Goal: Information Seeking & Learning: Learn about a topic

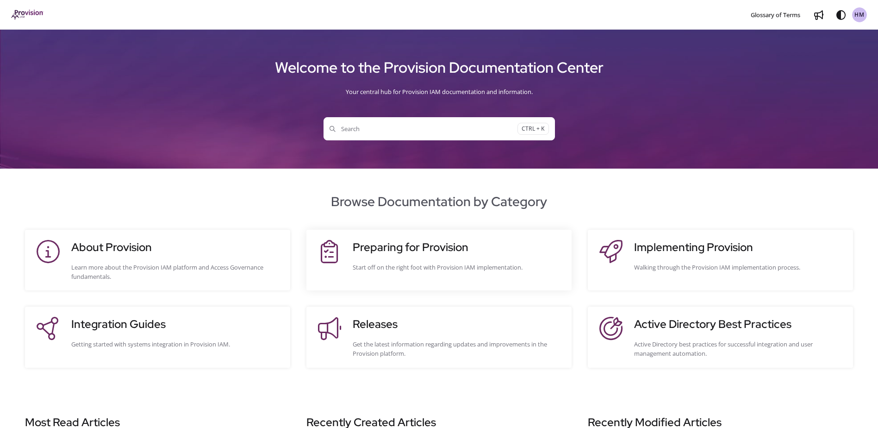
click at [433, 261] on div "Preparing for Provision Start off on the right foot with Provision IAM implemen…" at bounding box center [458, 260] width 210 height 42
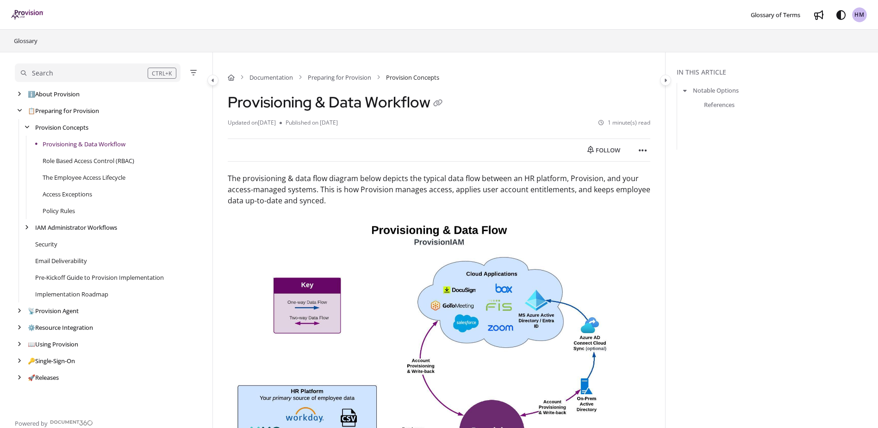
click at [63, 244] on div "Security" at bounding box center [110, 244] width 190 height 17
click at [52, 245] on link "Security" at bounding box center [46, 243] width 22 height 9
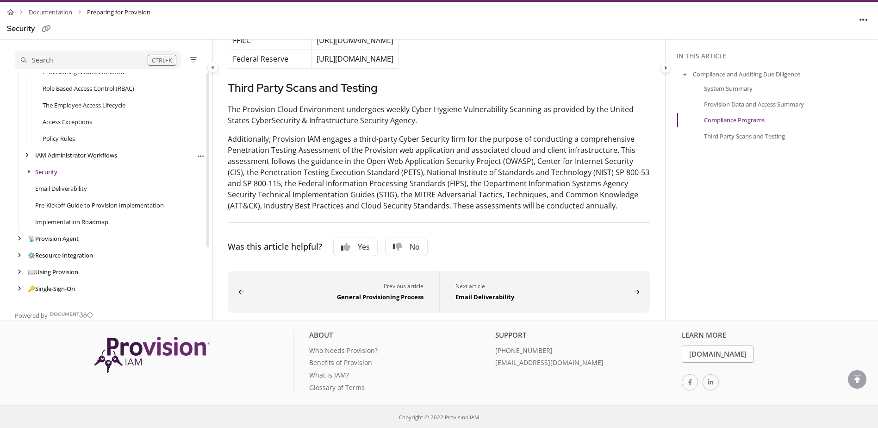
scroll to position [71, 0]
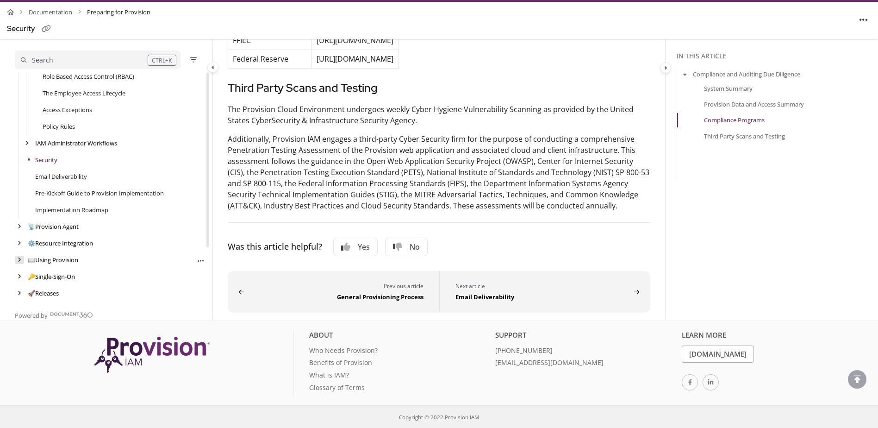
click at [19, 259] on icon "arrow" at bounding box center [20, 260] width 4 height 6
click at [43, 260] on link "📖 Using Provision" at bounding box center [54, 259] width 52 height 9
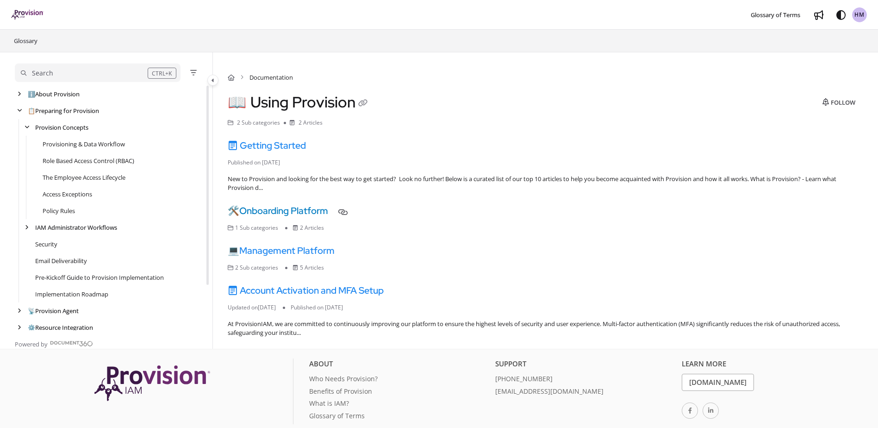
click at [307, 212] on link "🛠️ Onboarding Platform" at bounding box center [278, 211] width 100 height 12
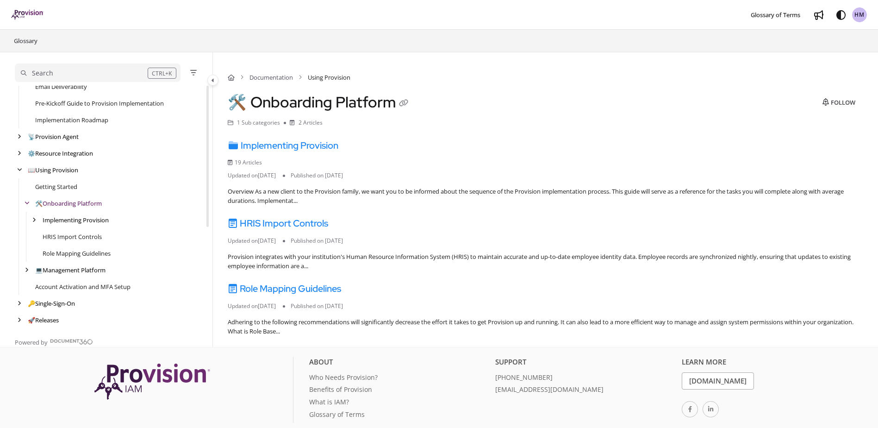
scroll to position [27, 0]
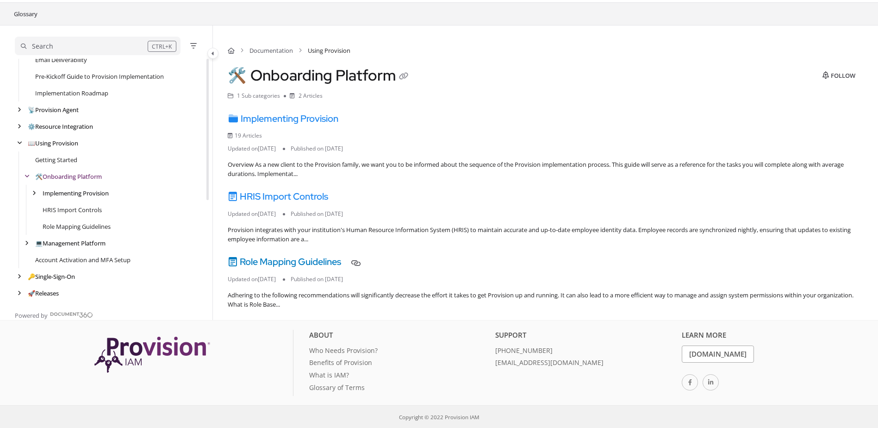
click at [297, 261] on link "Role Mapping Guidelines" at bounding box center [284, 261] width 113 height 12
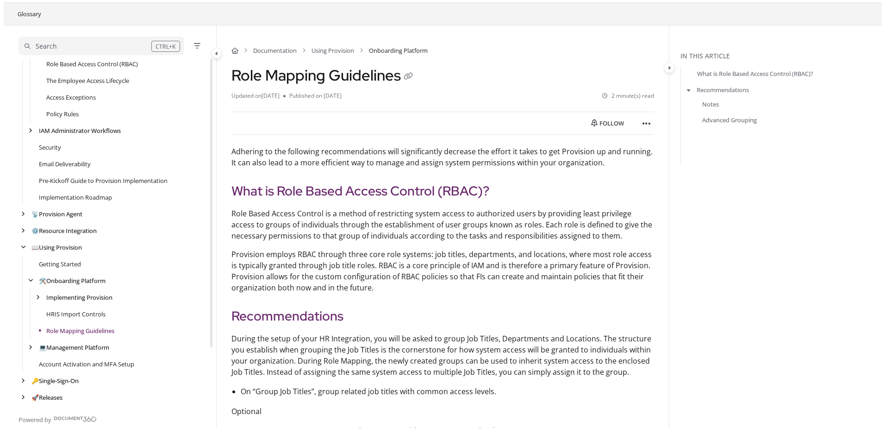
scroll to position [93, 0]
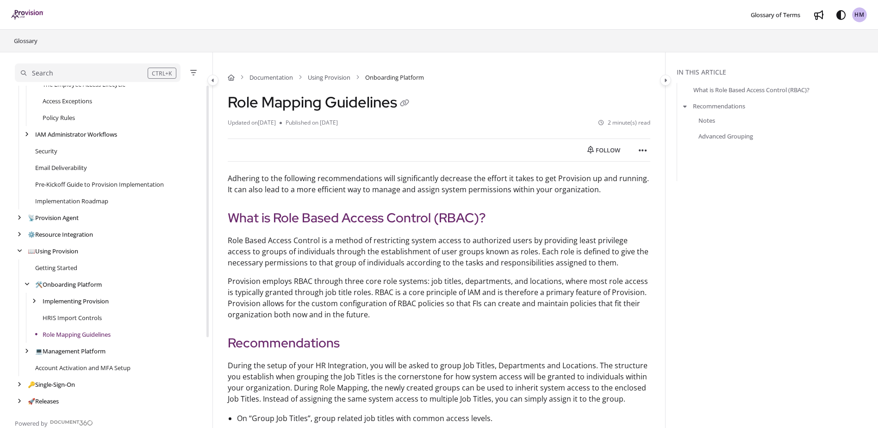
click at [62, 72] on div "Search" at bounding box center [84, 73] width 127 height 10
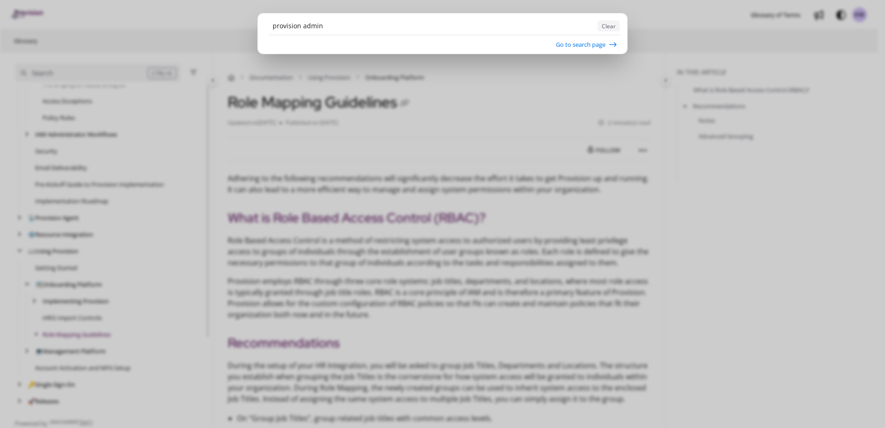
type input "provision admin"
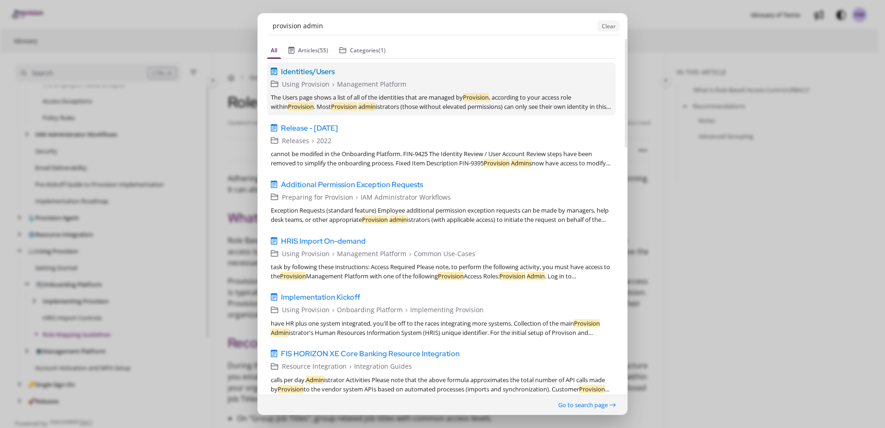
click at [438, 102] on div "The Users page shows a list of all of the identities that are managed by Provis…" at bounding box center [441, 102] width 341 height 19
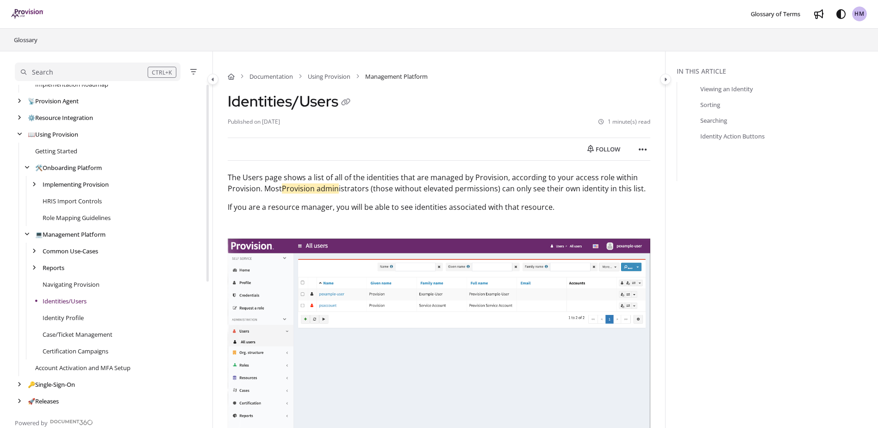
scroll to position [210, 0]
